Goal: Task Accomplishment & Management: Manage account settings

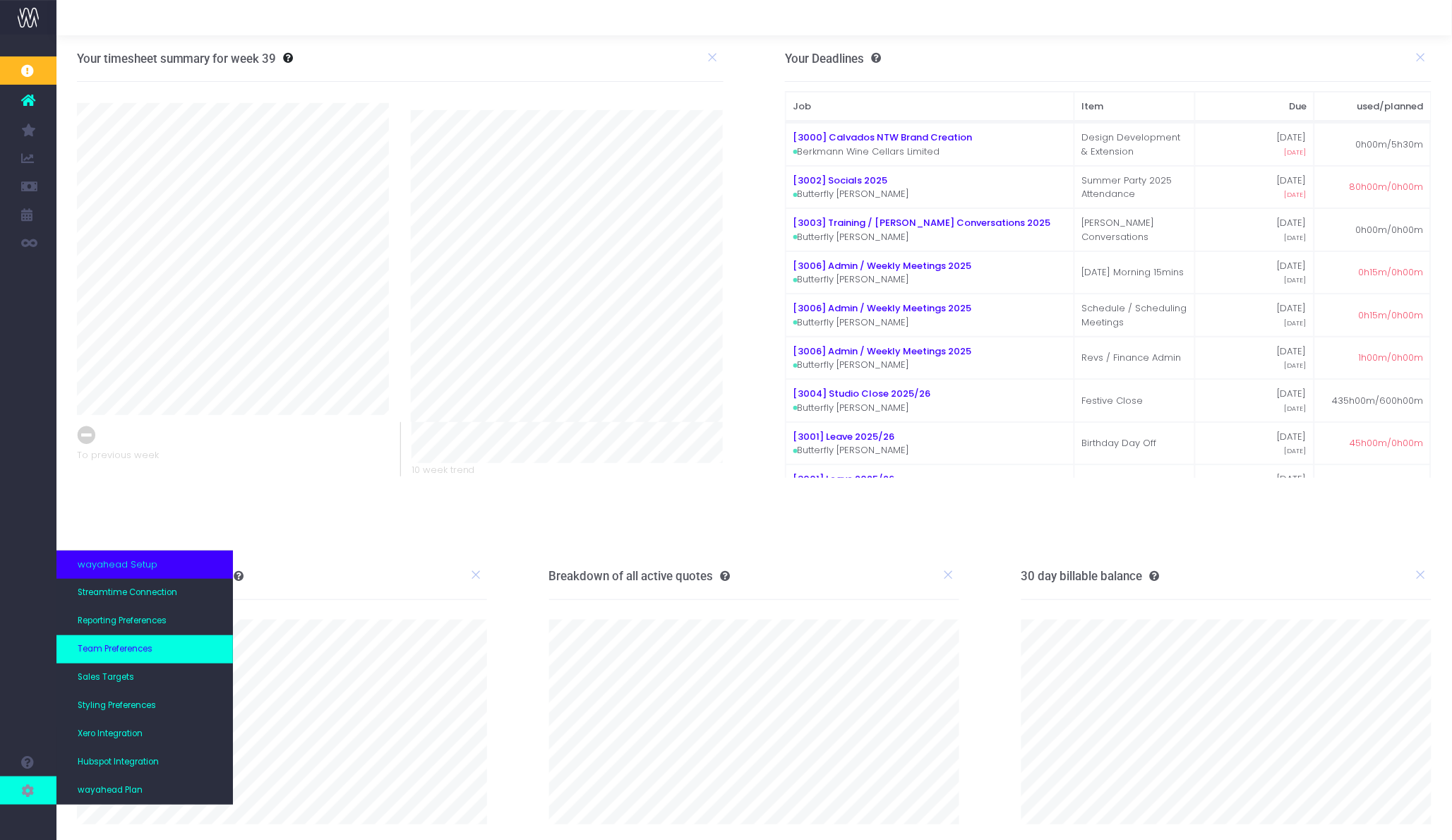
click at [143, 646] on span "Team Preferences" at bounding box center [115, 649] width 75 height 13
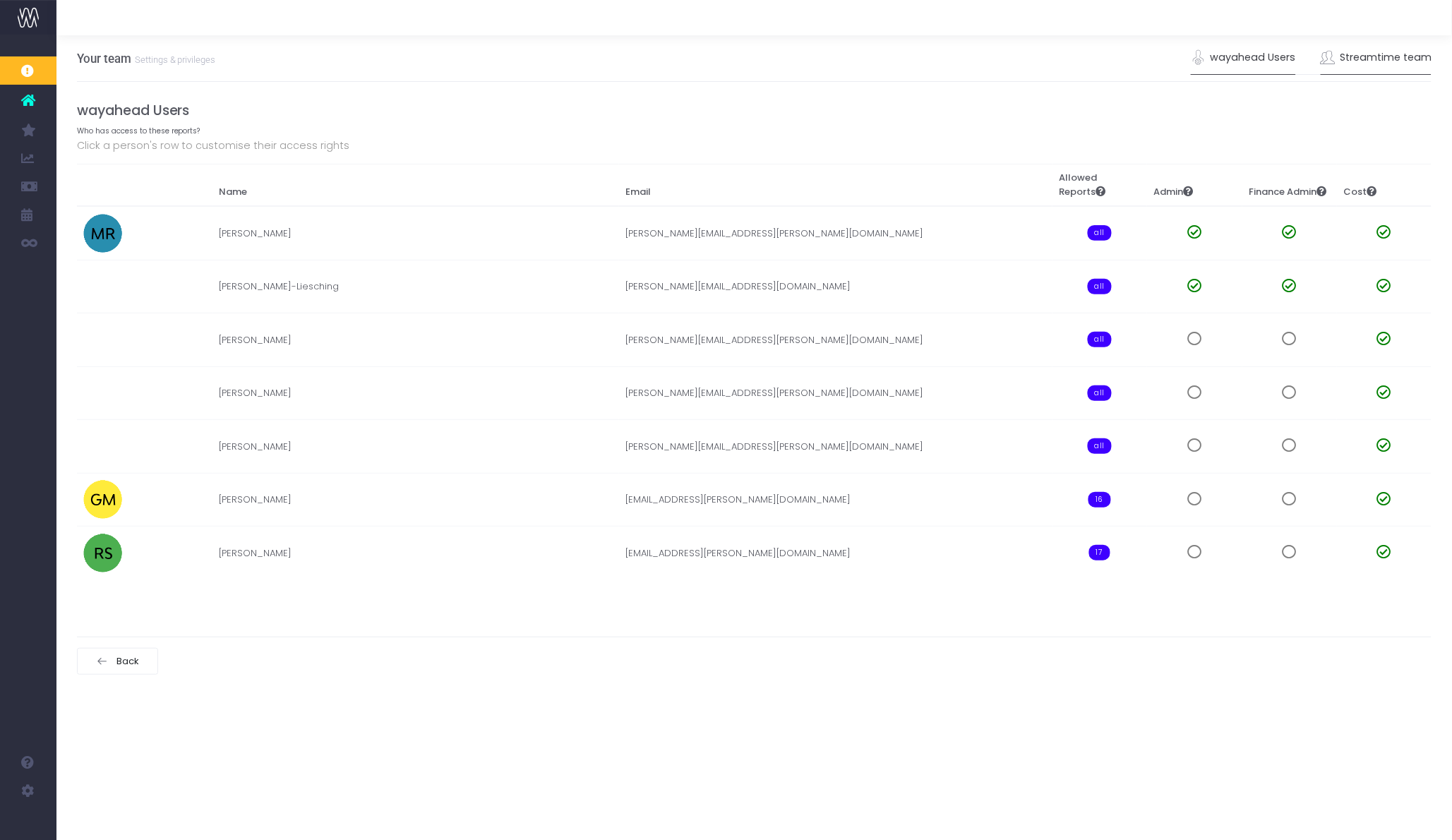
click at [1390, 64] on link "Streamtime team" at bounding box center [1377, 57] width 112 height 33
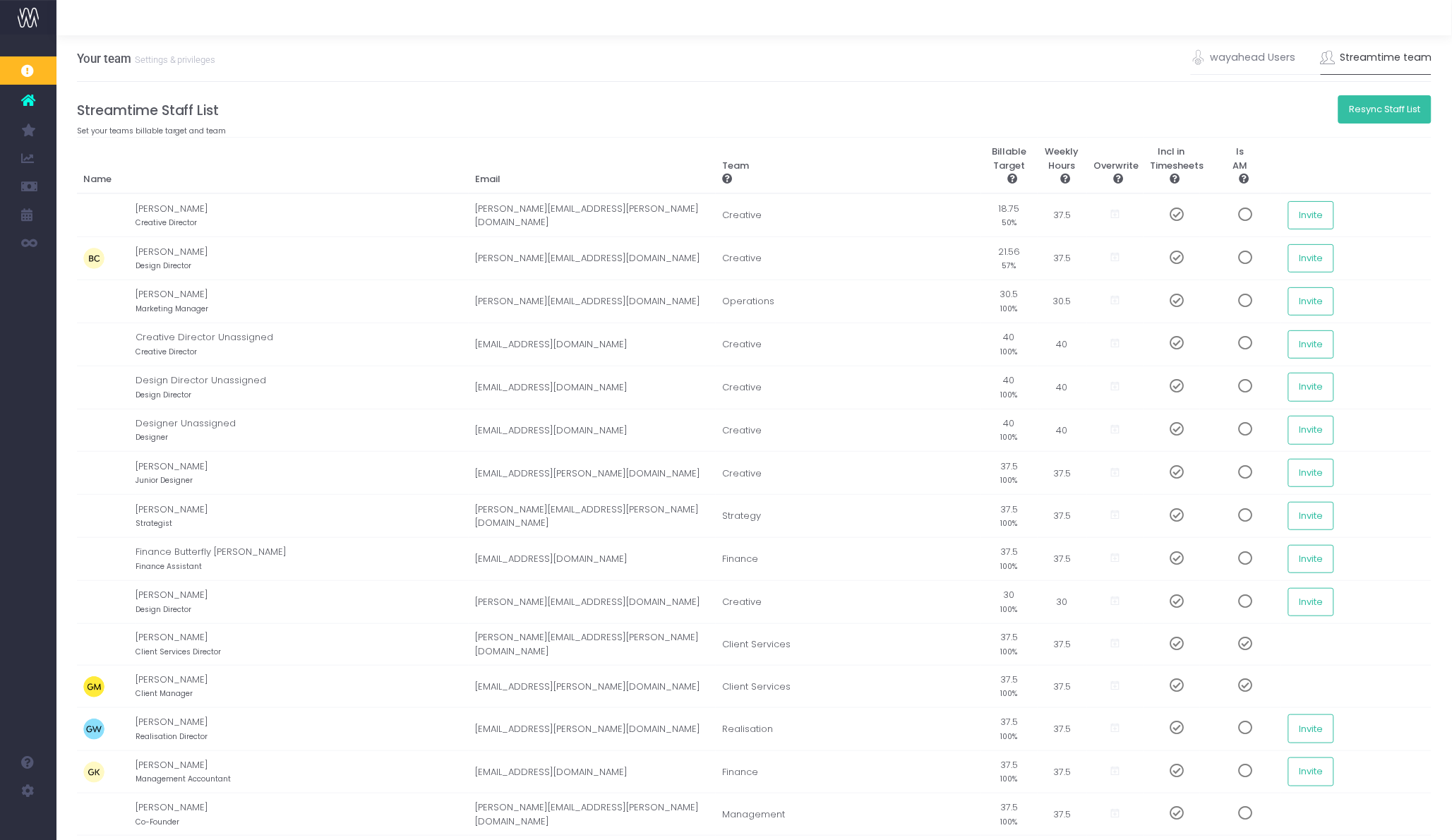
click at [1377, 106] on button "Resync Staff List" at bounding box center [1385, 109] width 94 height 28
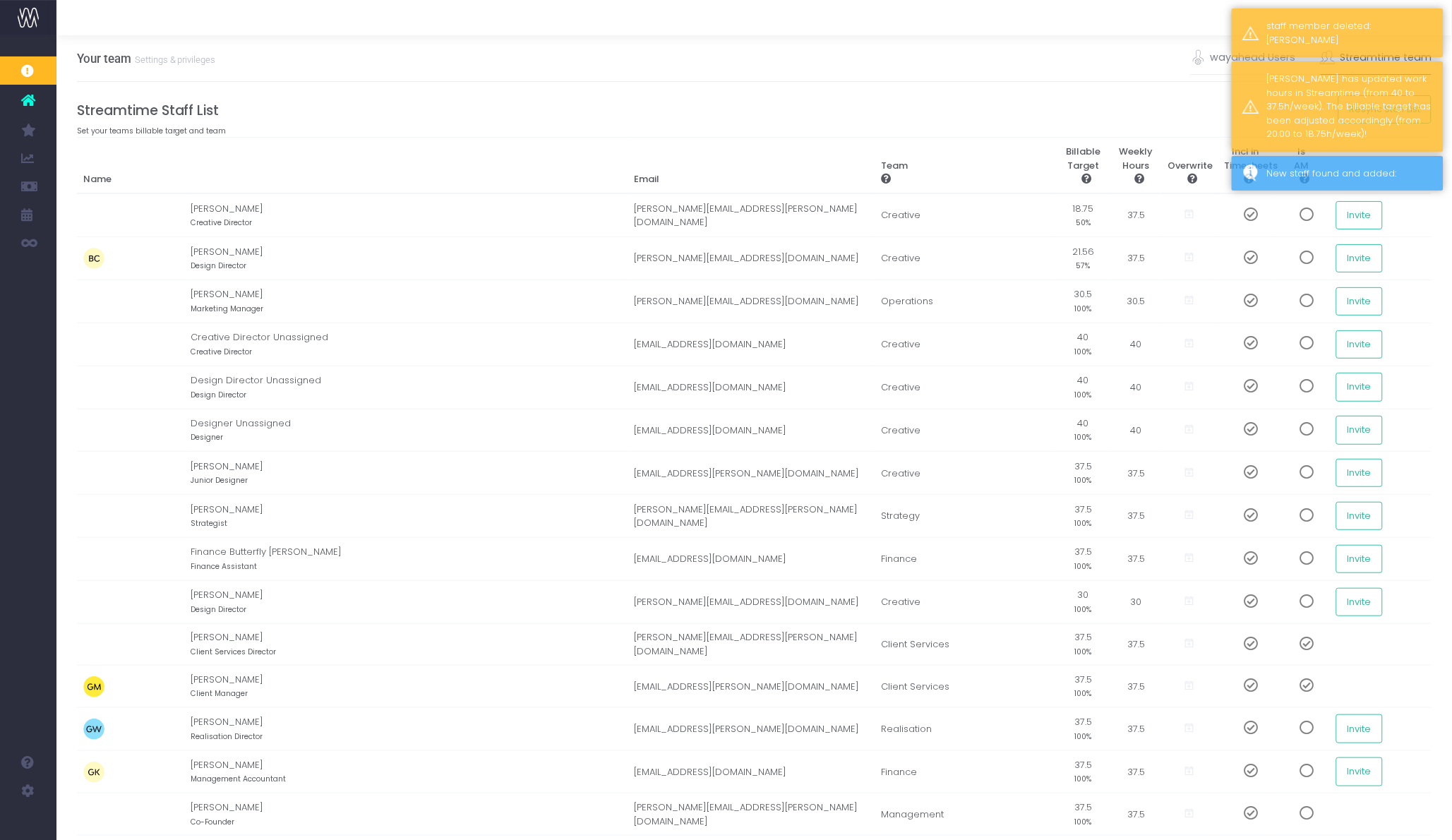
click at [1112, 96] on div "wayahead Users Who has access to these reports? Click a person's row to customi…" at bounding box center [755, 794] width 1355 height 1423
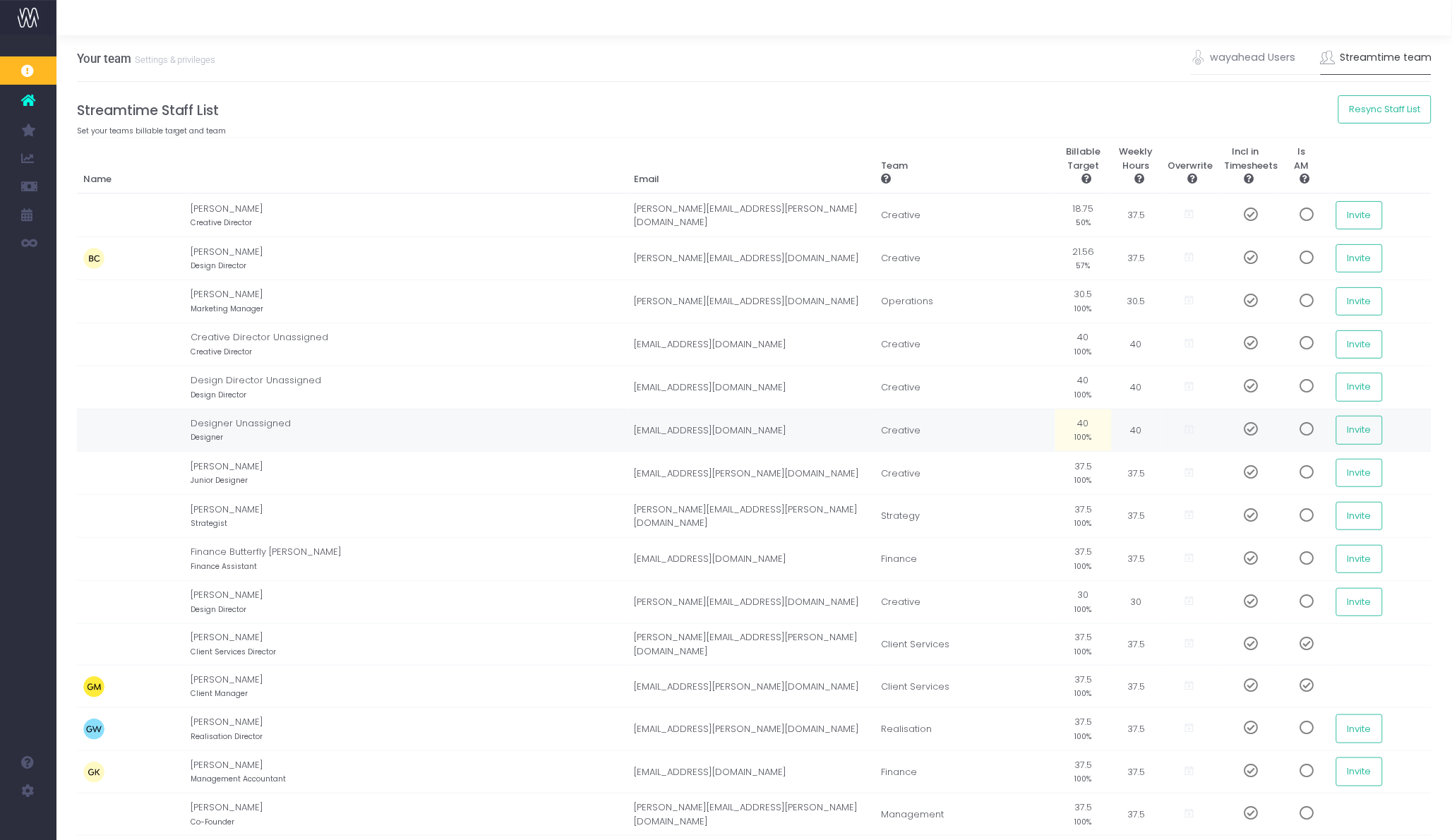
click at [1233, 432] on span at bounding box center [1245, 429] width 25 height 14
click at [1233, 382] on span at bounding box center [1245, 385] width 25 height 14
click at [1233, 347] on span at bounding box center [1245, 342] width 25 height 14
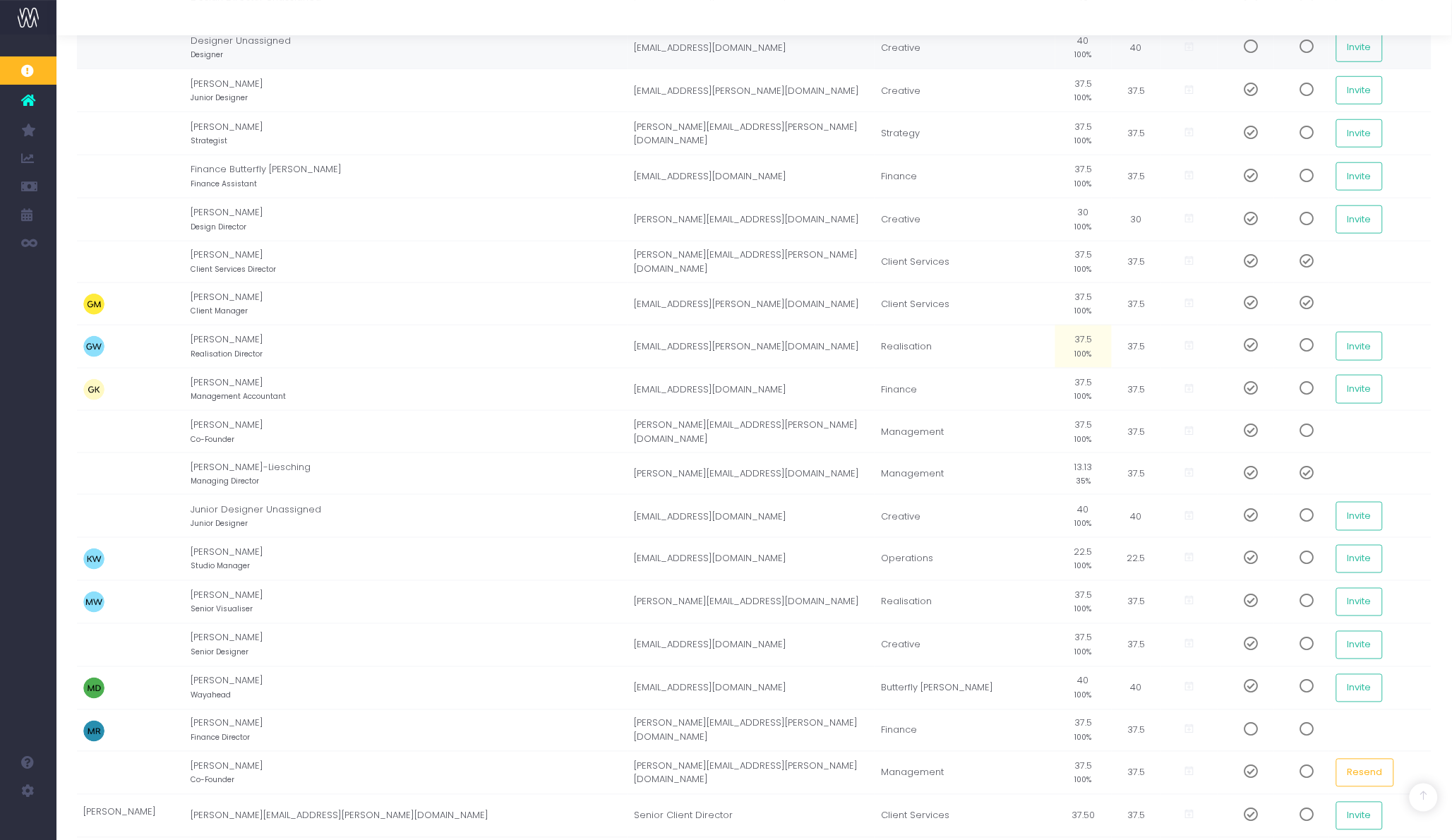
scroll to position [390, 0]
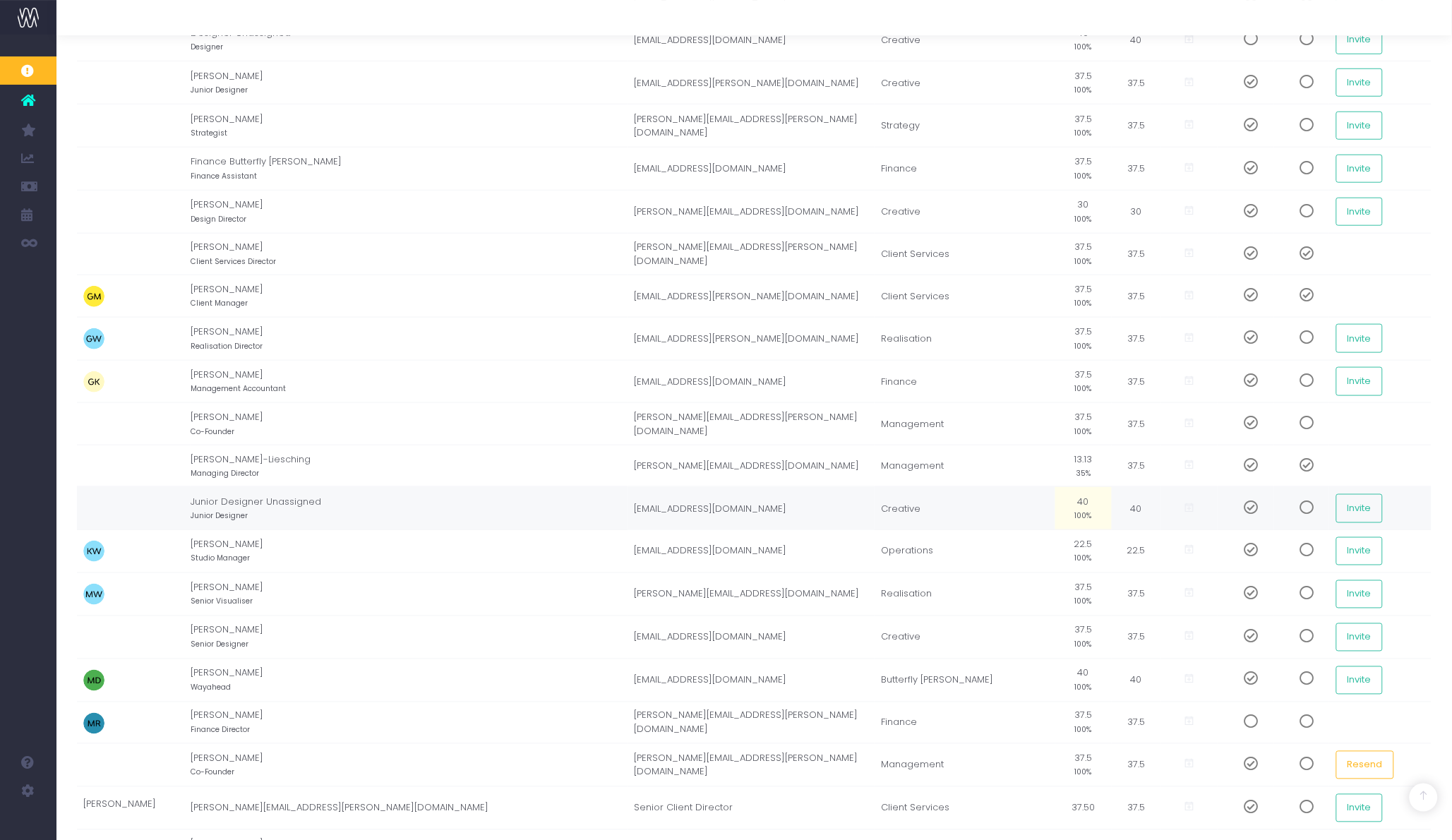
click at [1233, 512] on span at bounding box center [1245, 507] width 25 height 14
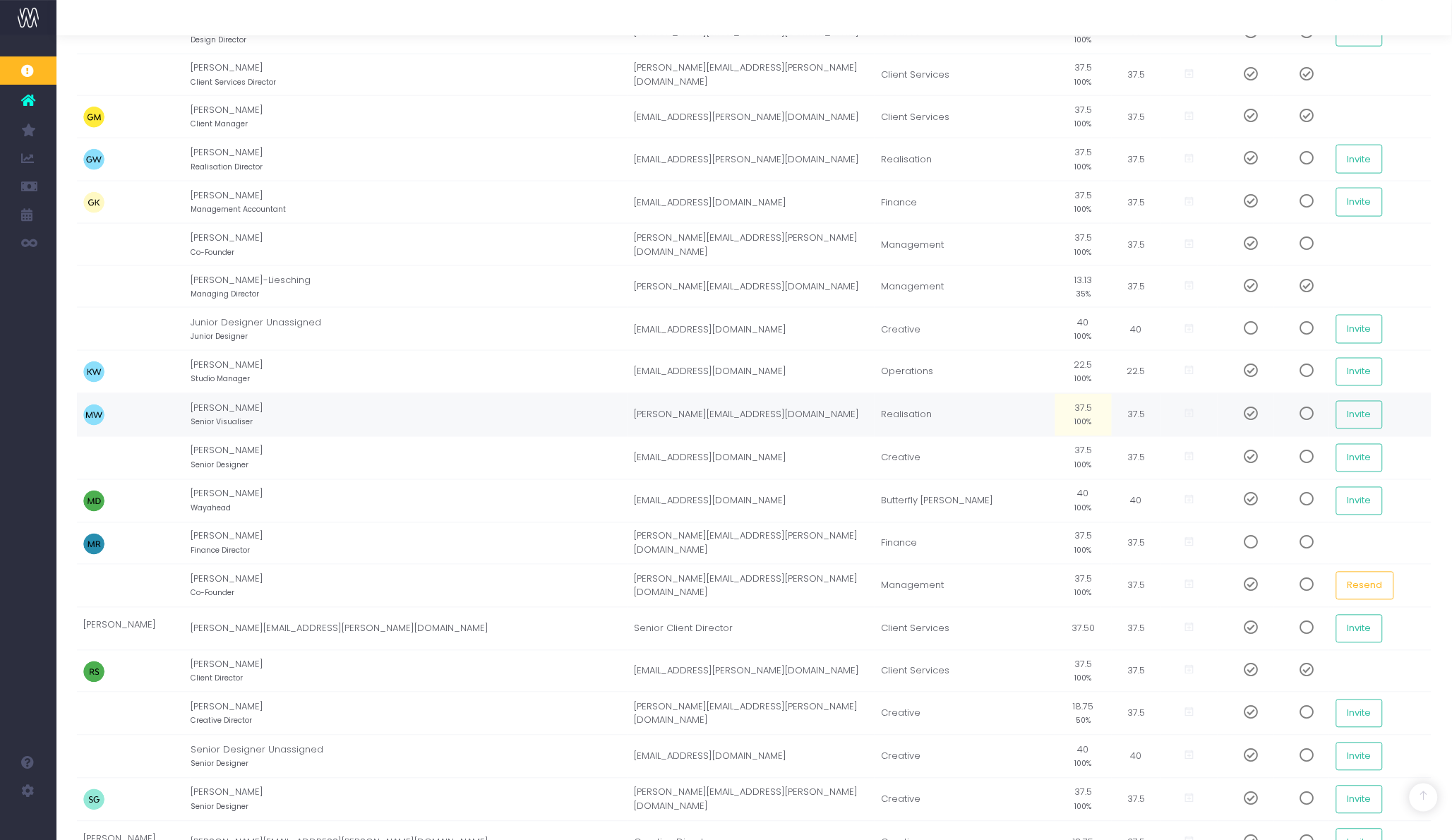
scroll to position [547, 0]
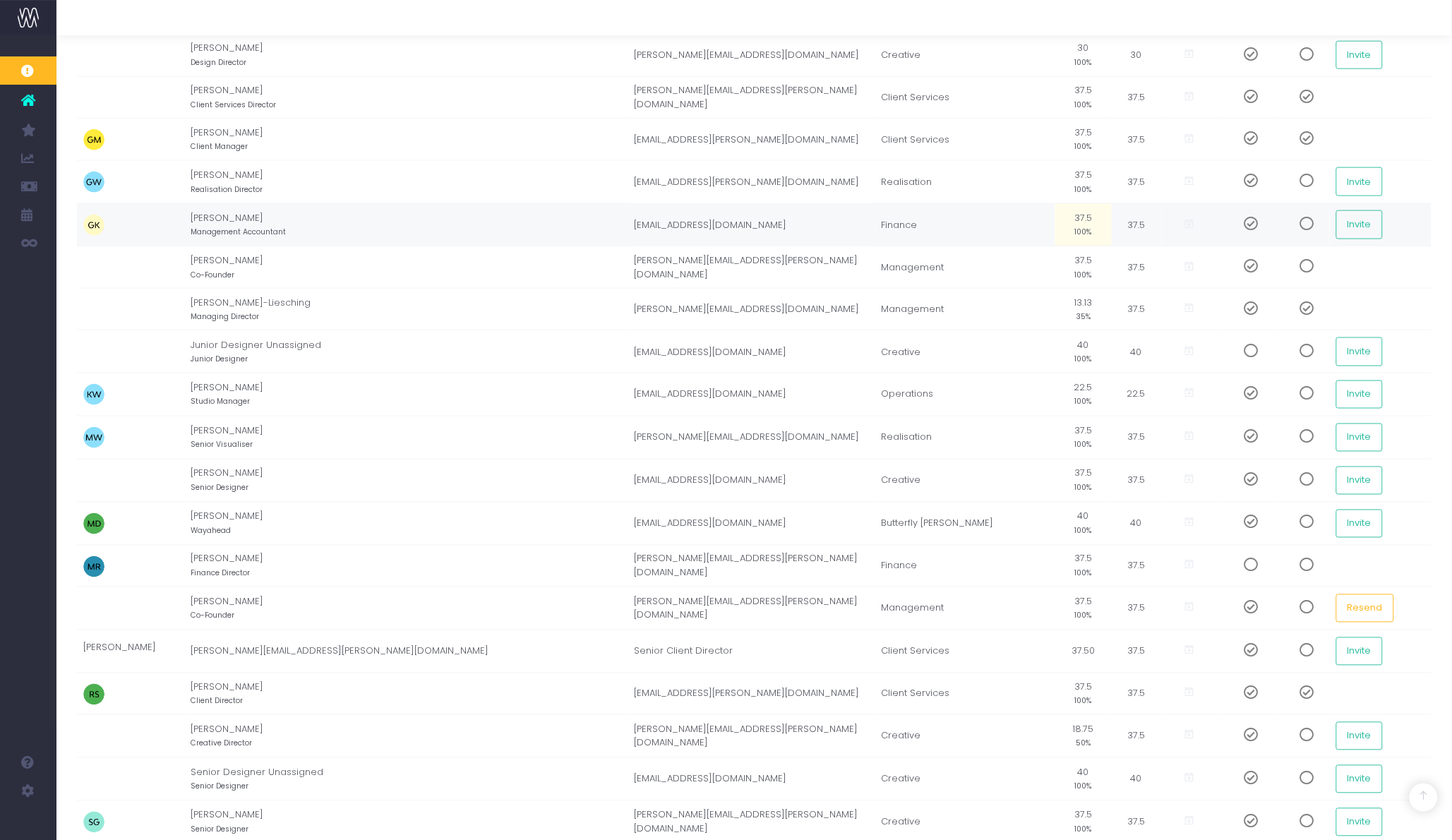
click at [1233, 227] on span at bounding box center [1245, 223] width 25 height 14
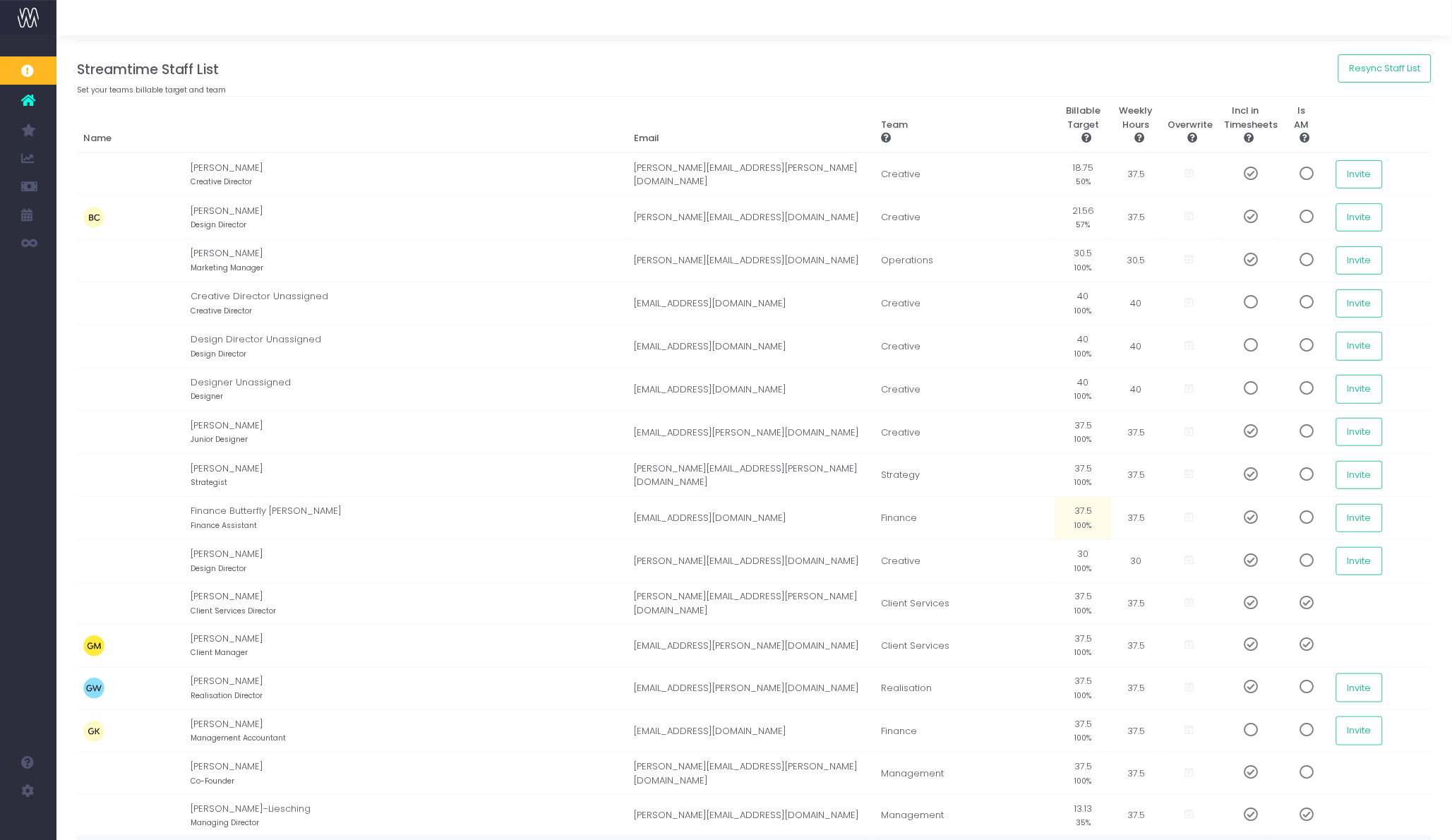
scroll to position [0, 0]
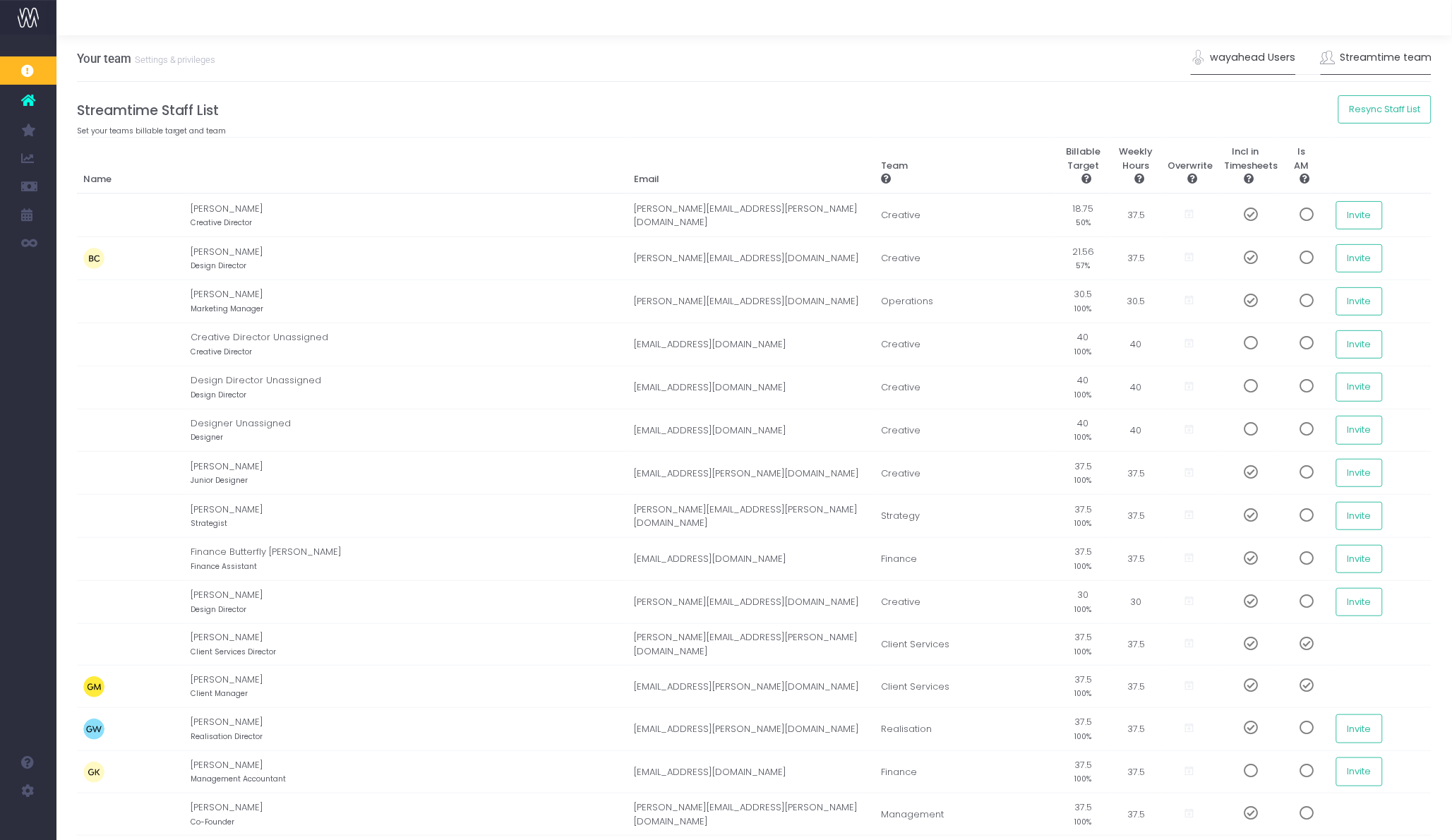
click at [1271, 59] on link "wayahead Users" at bounding box center [1243, 57] width 105 height 33
